Goal: Find specific page/section: Find specific page/section

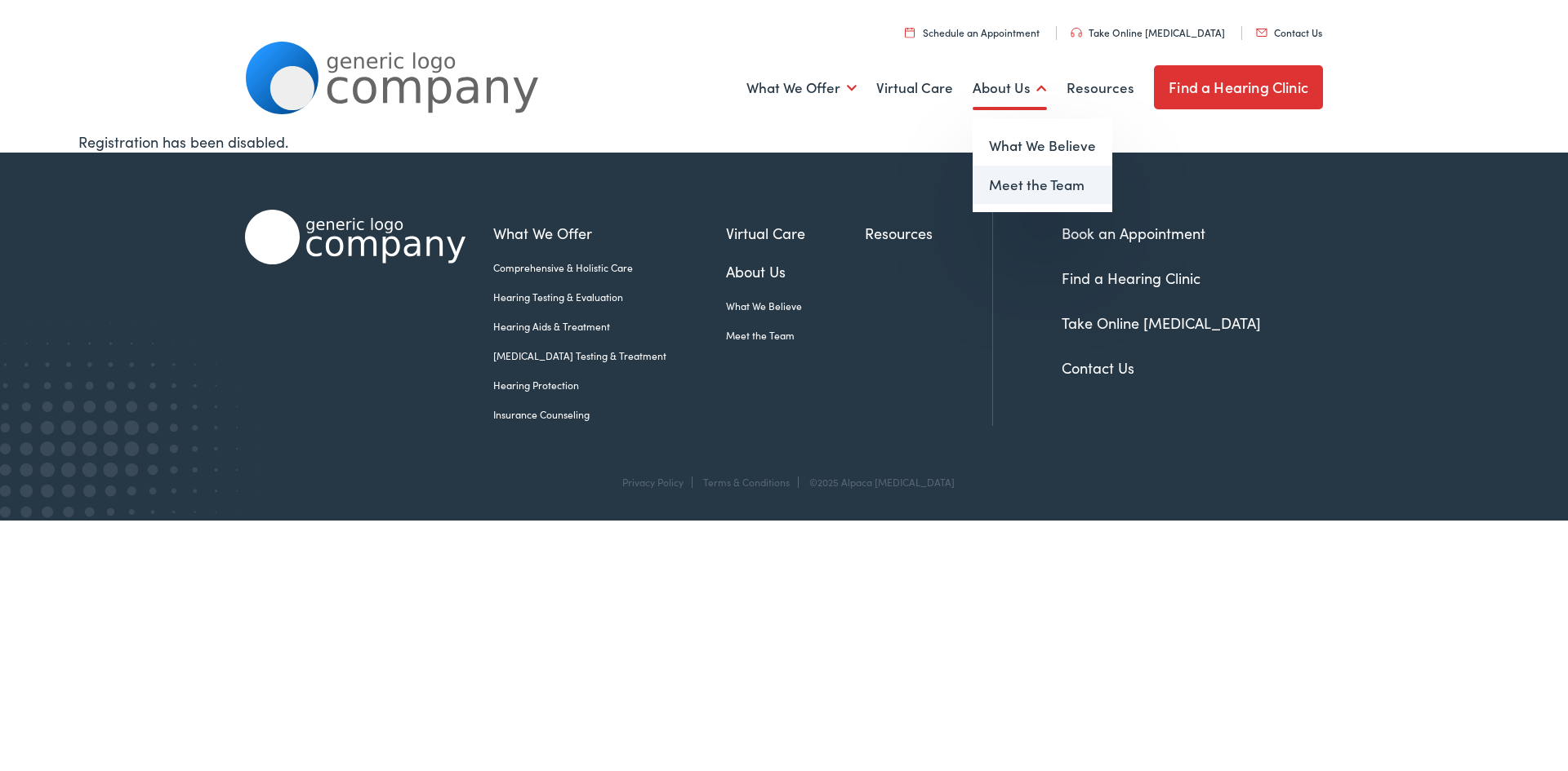
click at [1043, 179] on link "Meet the Team" at bounding box center [1042, 185] width 140 height 39
